Goal: Check status

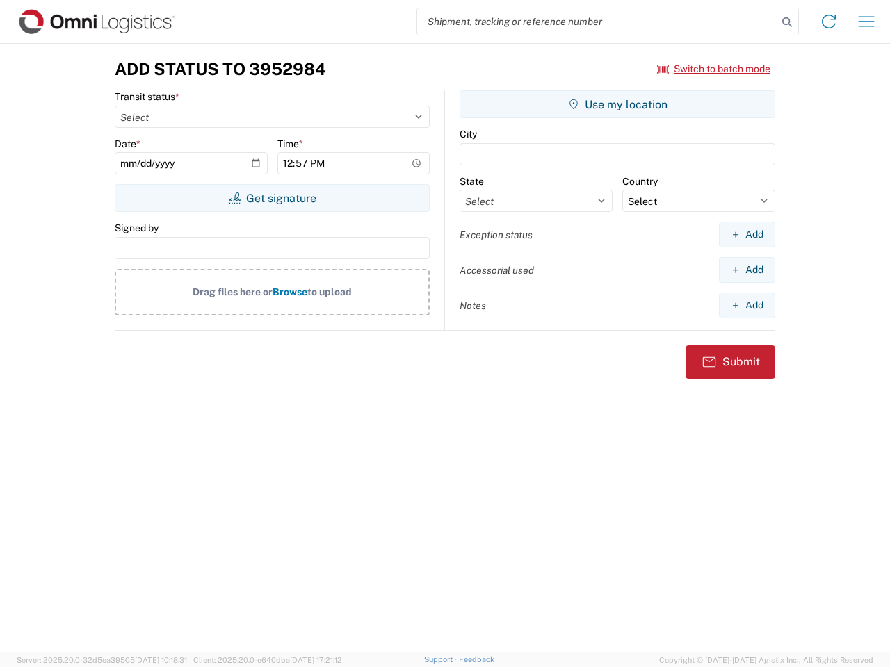
click at [597, 22] on input "search" at bounding box center [597, 21] width 360 height 26
click at [787, 22] on icon at bounding box center [786, 22] width 19 height 19
click at [829, 22] on icon at bounding box center [829, 21] width 22 height 22
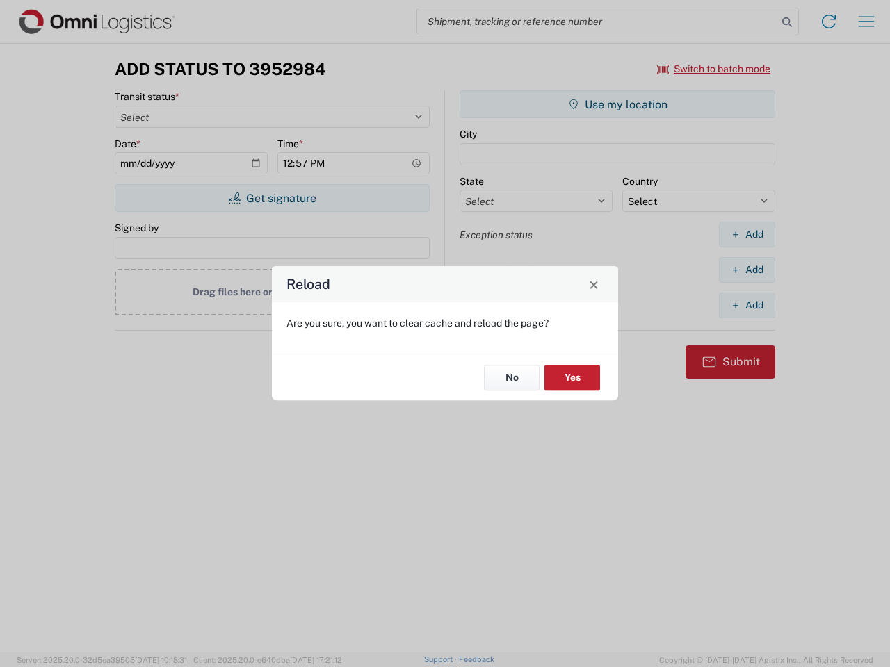
click at [714, 69] on div "Reload Are you sure, you want to clear cache and reload the page? No Yes" at bounding box center [445, 333] width 890 height 667
click at [272, 198] on div "Reload Are you sure, you want to clear cache and reload the page? No Yes" at bounding box center [445, 333] width 890 height 667
click at [617, 104] on div "Reload Are you sure, you want to clear cache and reload the page? No Yes" at bounding box center [445, 333] width 890 height 667
click at [747, 234] on div "Reload Are you sure, you want to clear cache and reload the page? No Yes" at bounding box center [445, 333] width 890 height 667
click at [747, 270] on div "Reload Are you sure, you want to clear cache and reload the page? No Yes" at bounding box center [445, 333] width 890 height 667
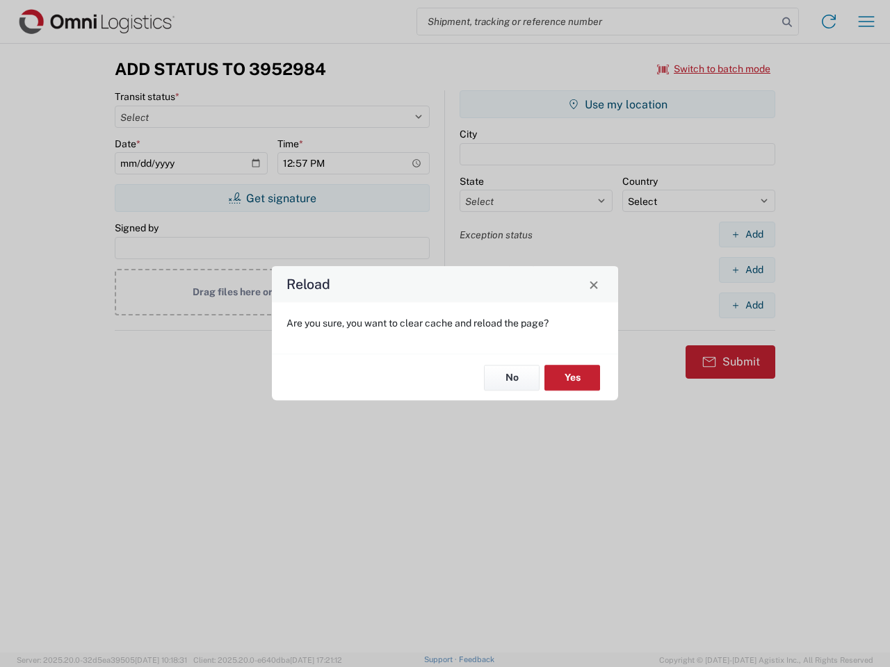
click at [747, 305] on div "Reload Are you sure, you want to clear cache and reload the page? No Yes" at bounding box center [445, 333] width 890 height 667
